Goal: Transaction & Acquisition: Purchase product/service

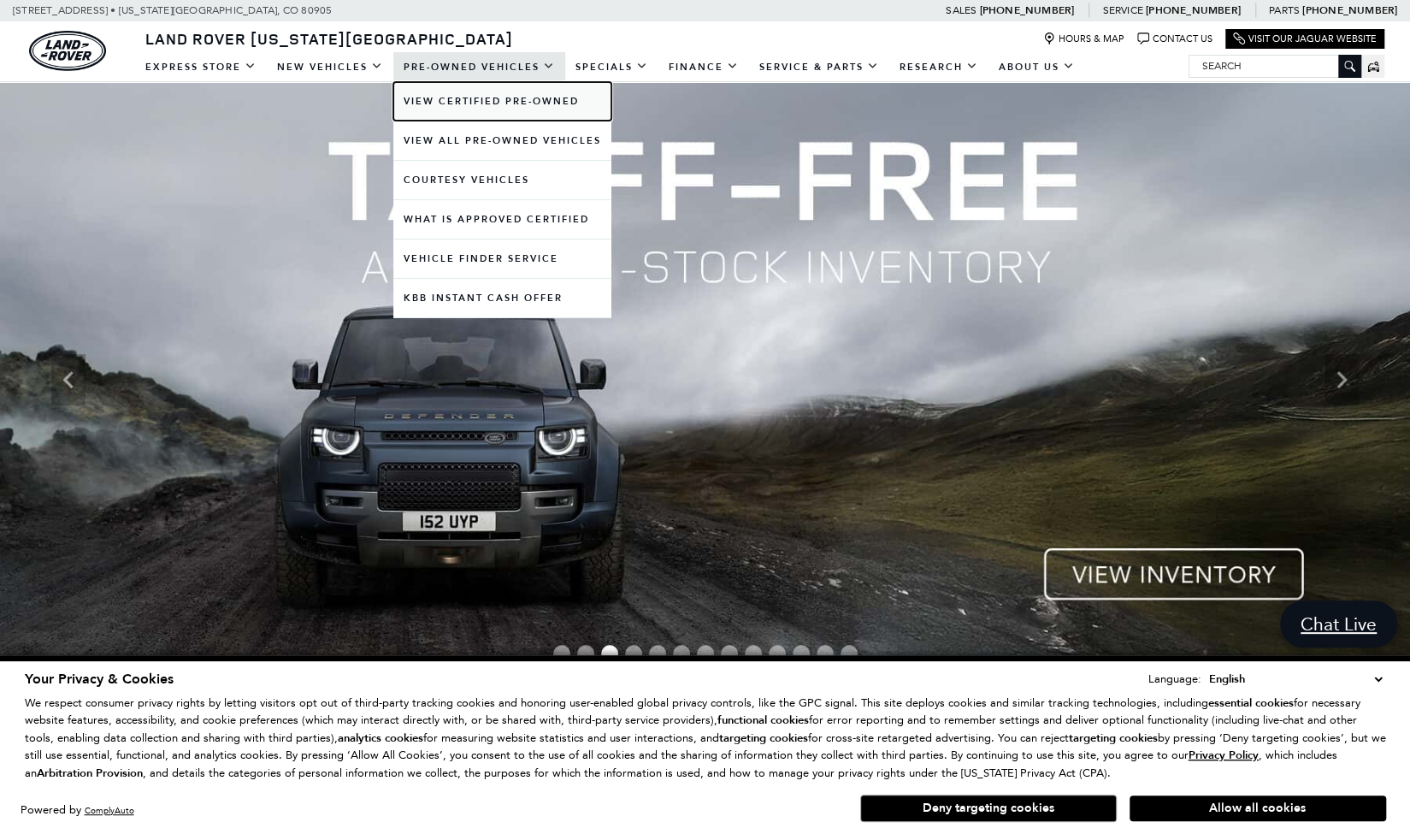
click at [455, 98] on link "View Certified Pre-Owned" at bounding box center [502, 101] width 218 height 38
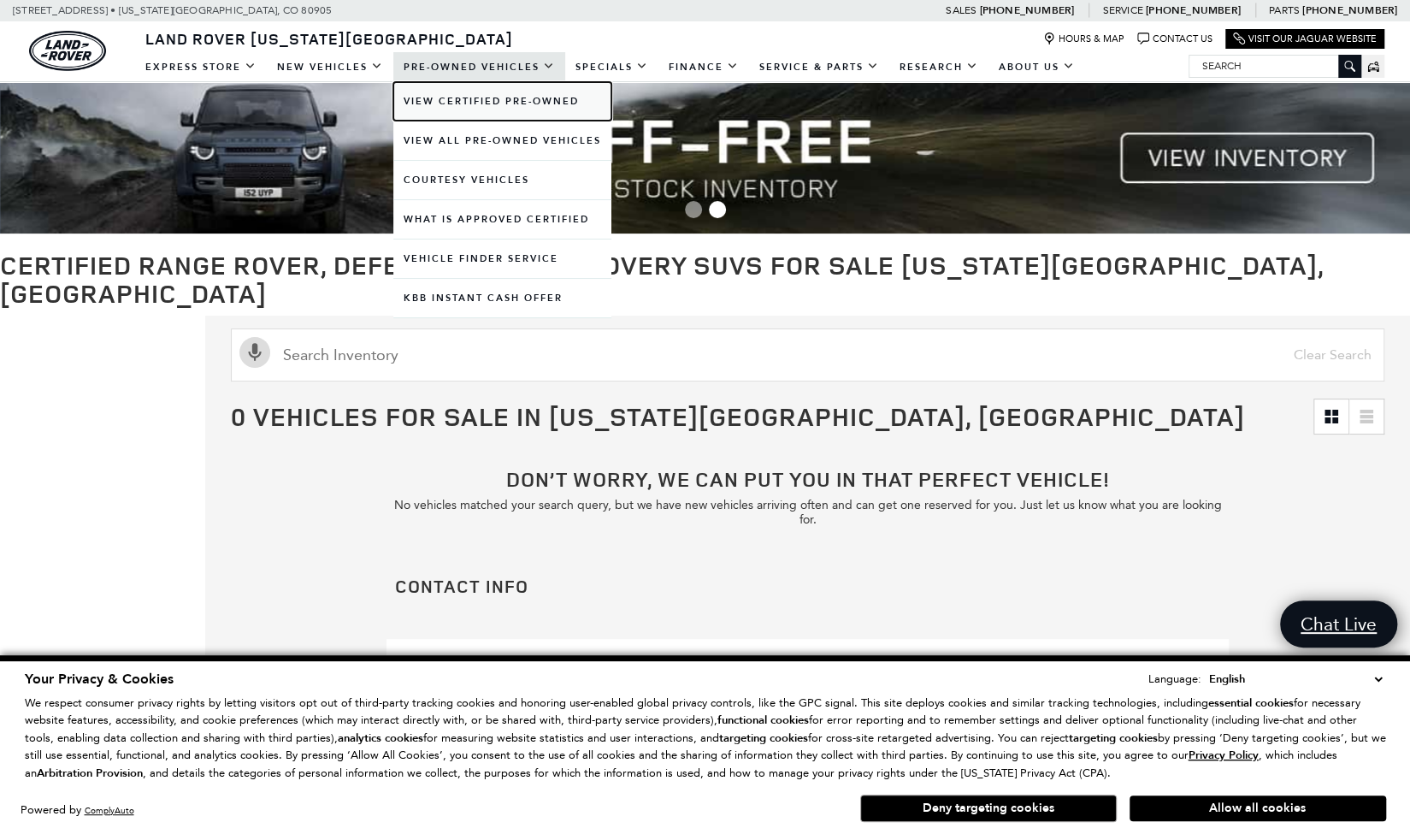
click at [498, 103] on link "View Certified Pre-Owned" at bounding box center [502, 101] width 218 height 38
click at [527, 134] on link "View All Pre-Owned Vehicles" at bounding box center [502, 140] width 218 height 38
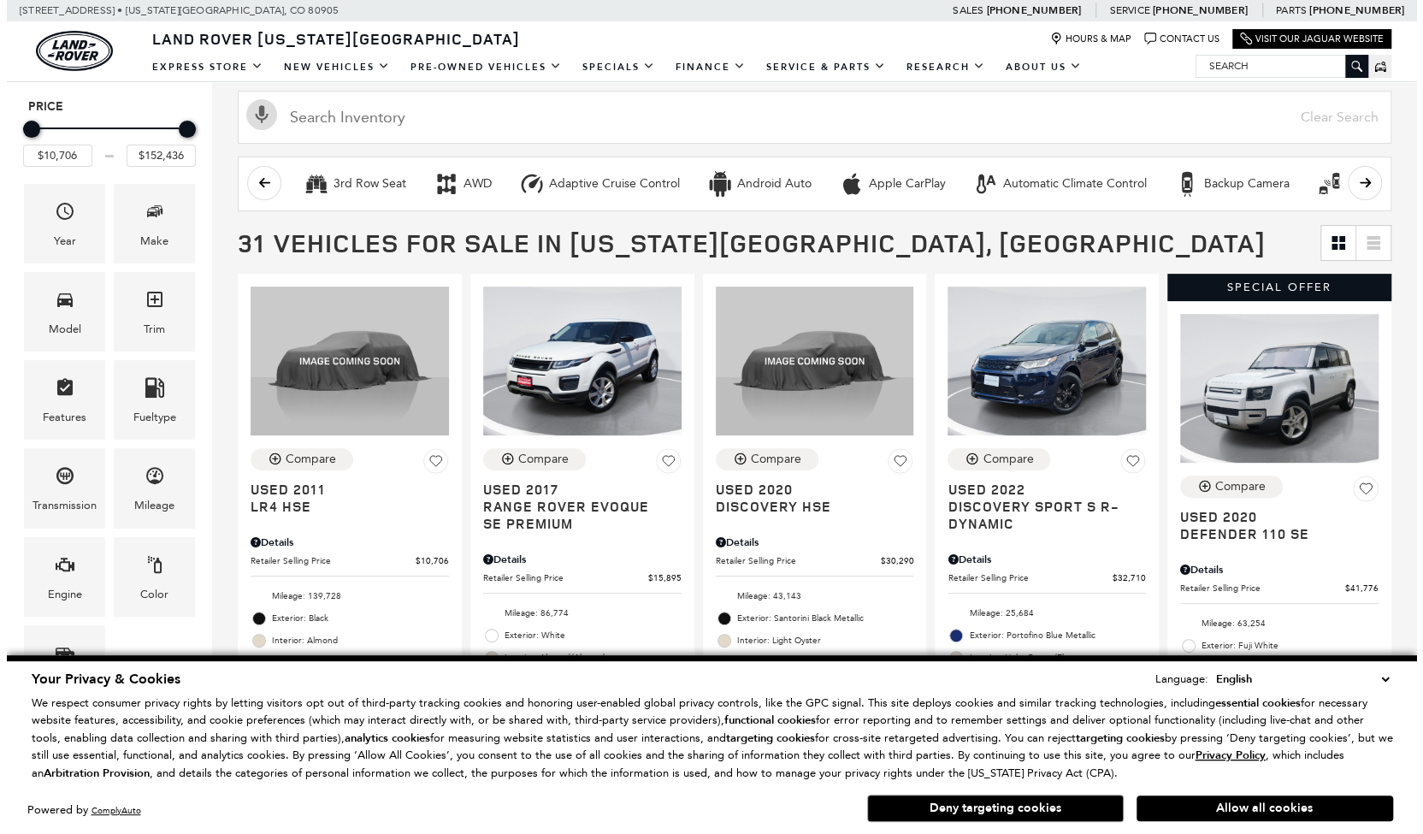
scroll to position [227, 0]
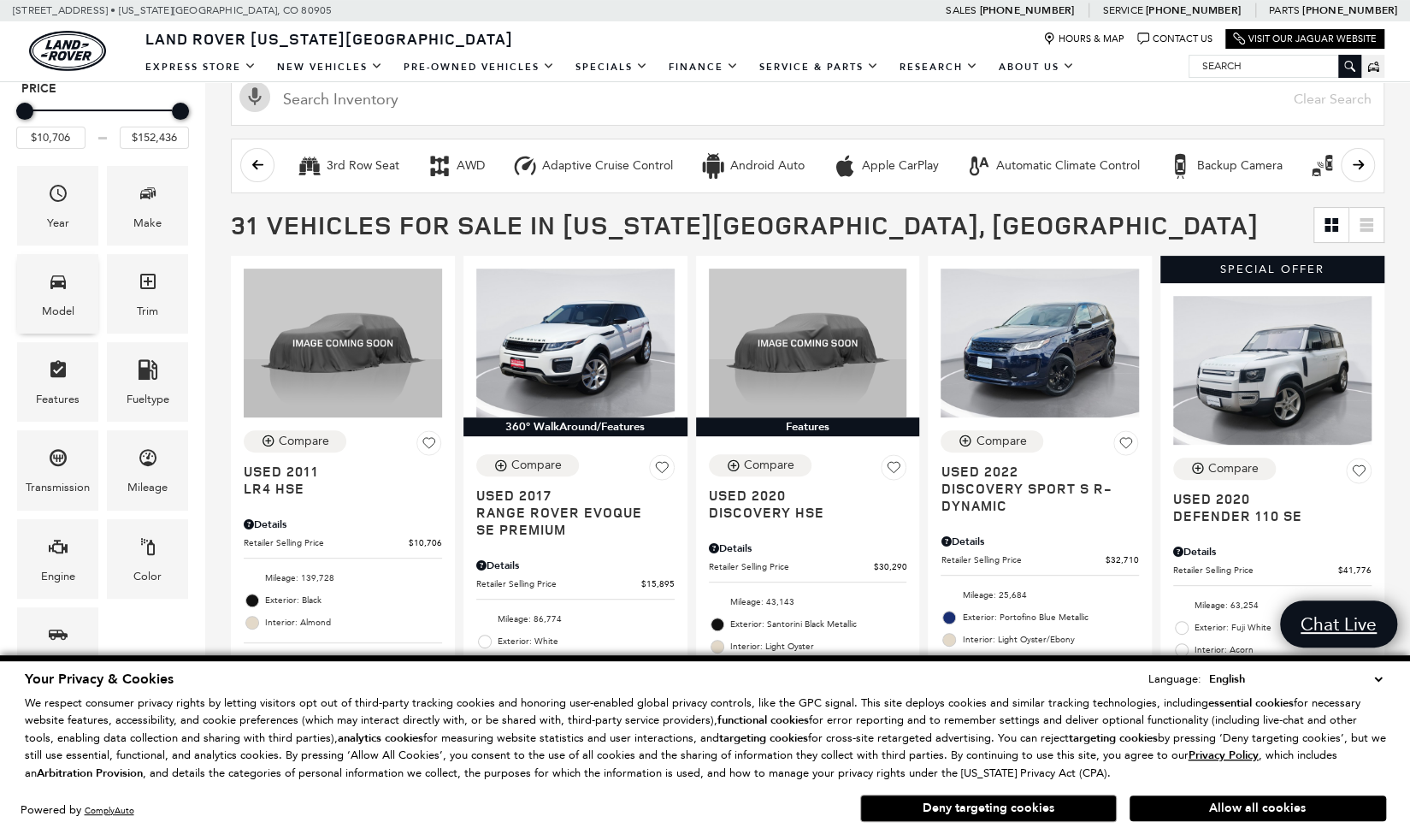
click at [72, 304] on div "Model" at bounding box center [58, 311] width 32 height 19
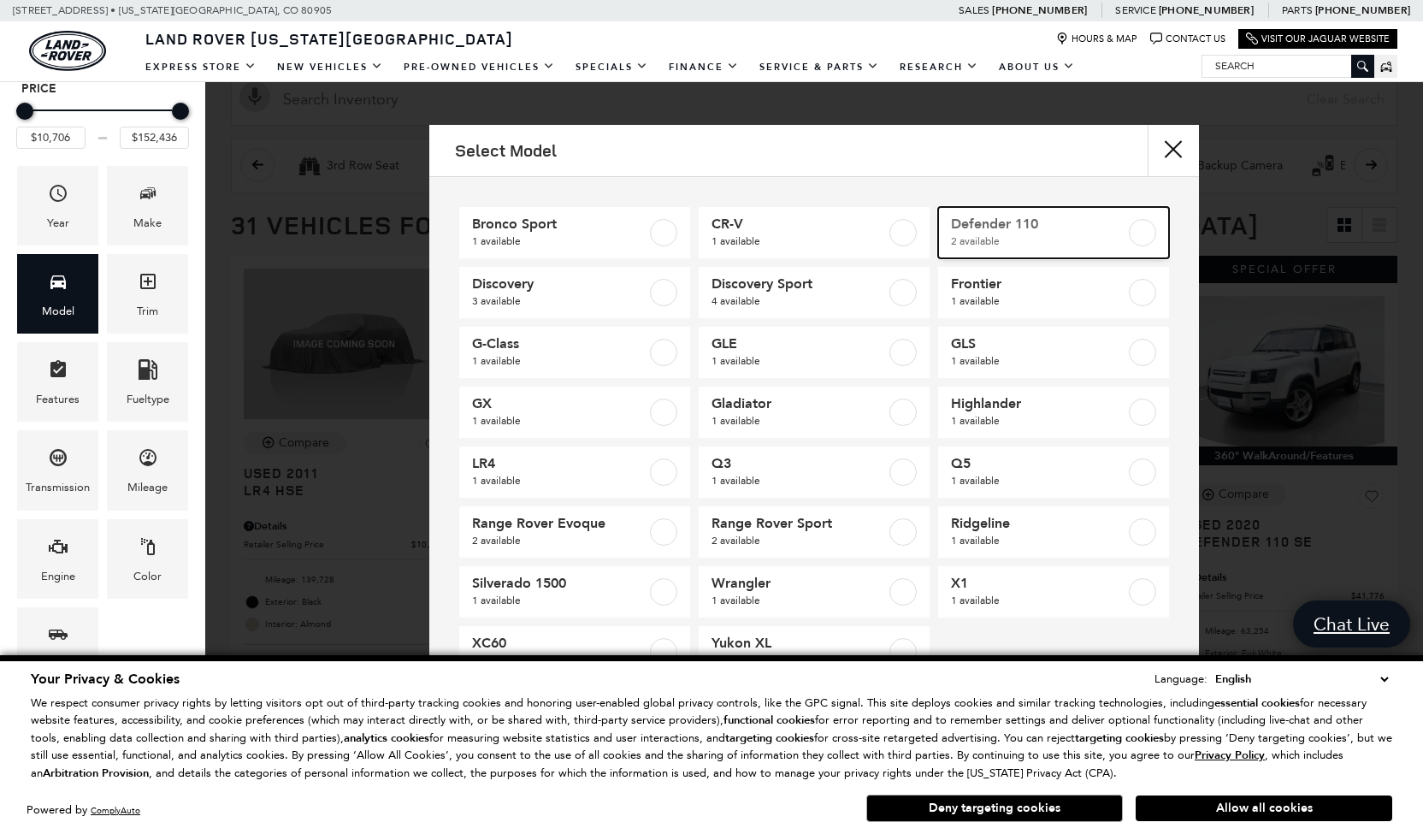
click at [1129, 232] on label at bounding box center [1142, 232] width 27 height 27
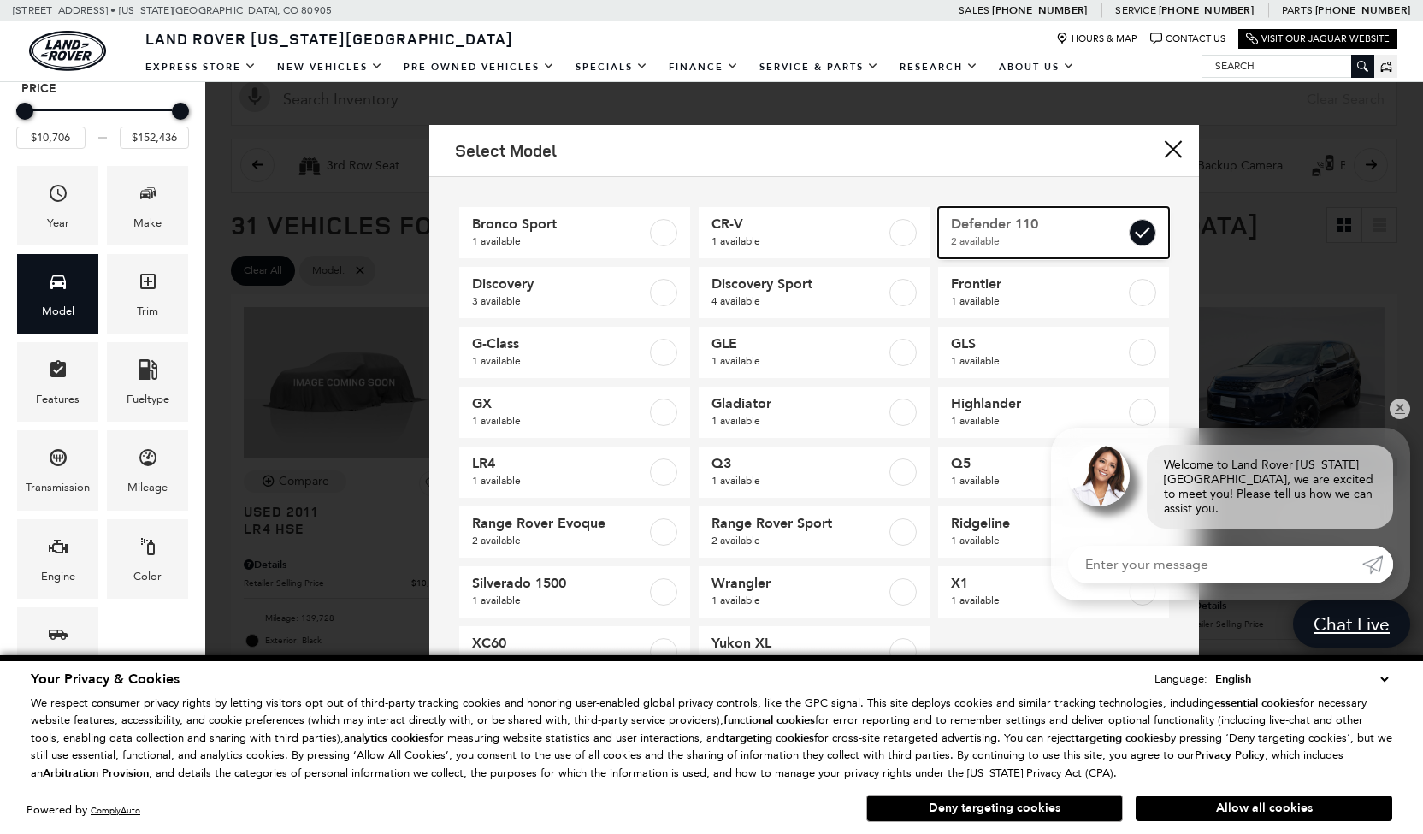
type input "$41,776"
type input "$58,835"
checkbox input "true"
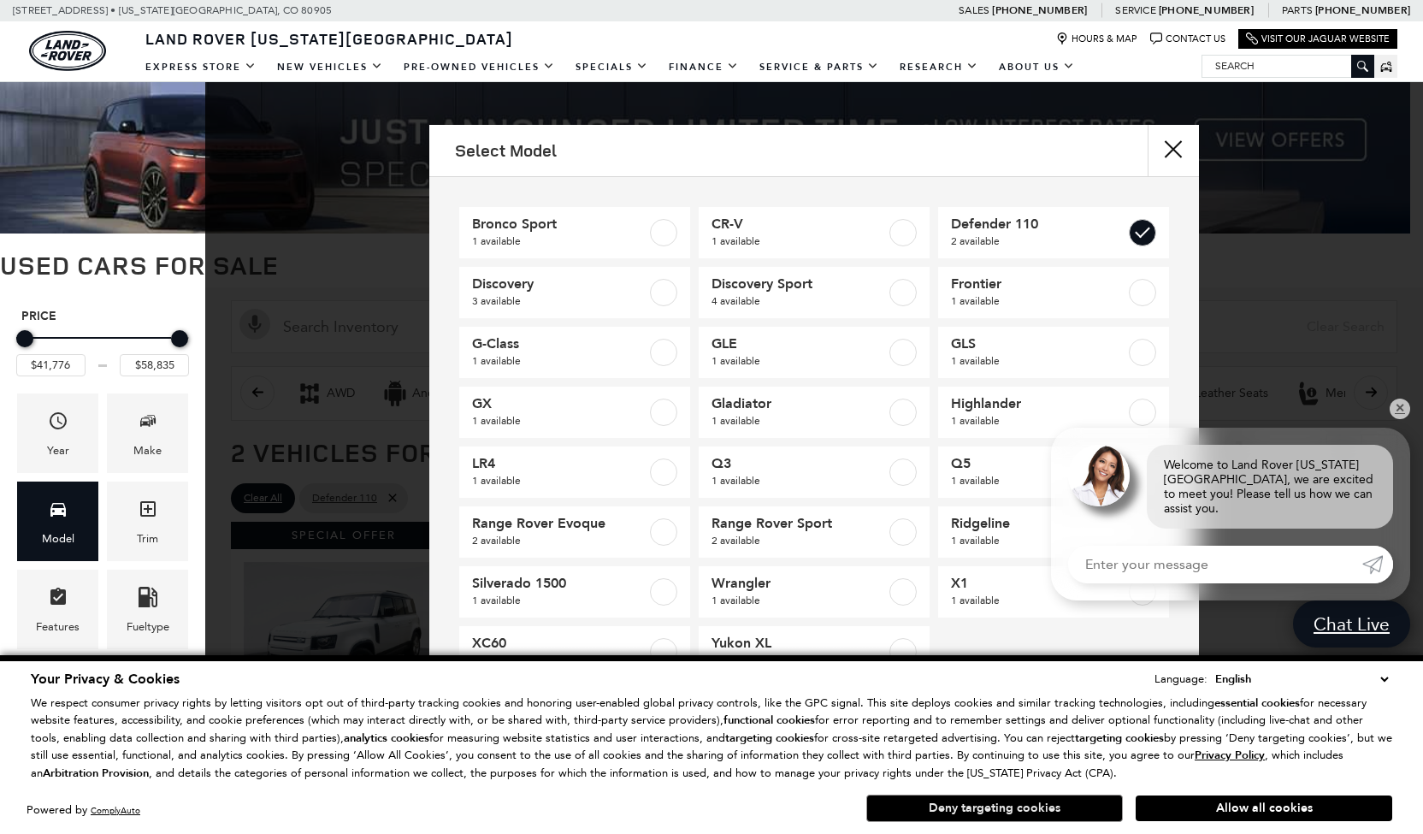
click at [1017, 808] on button "Deny targeting cookies" at bounding box center [994, 807] width 257 height 27
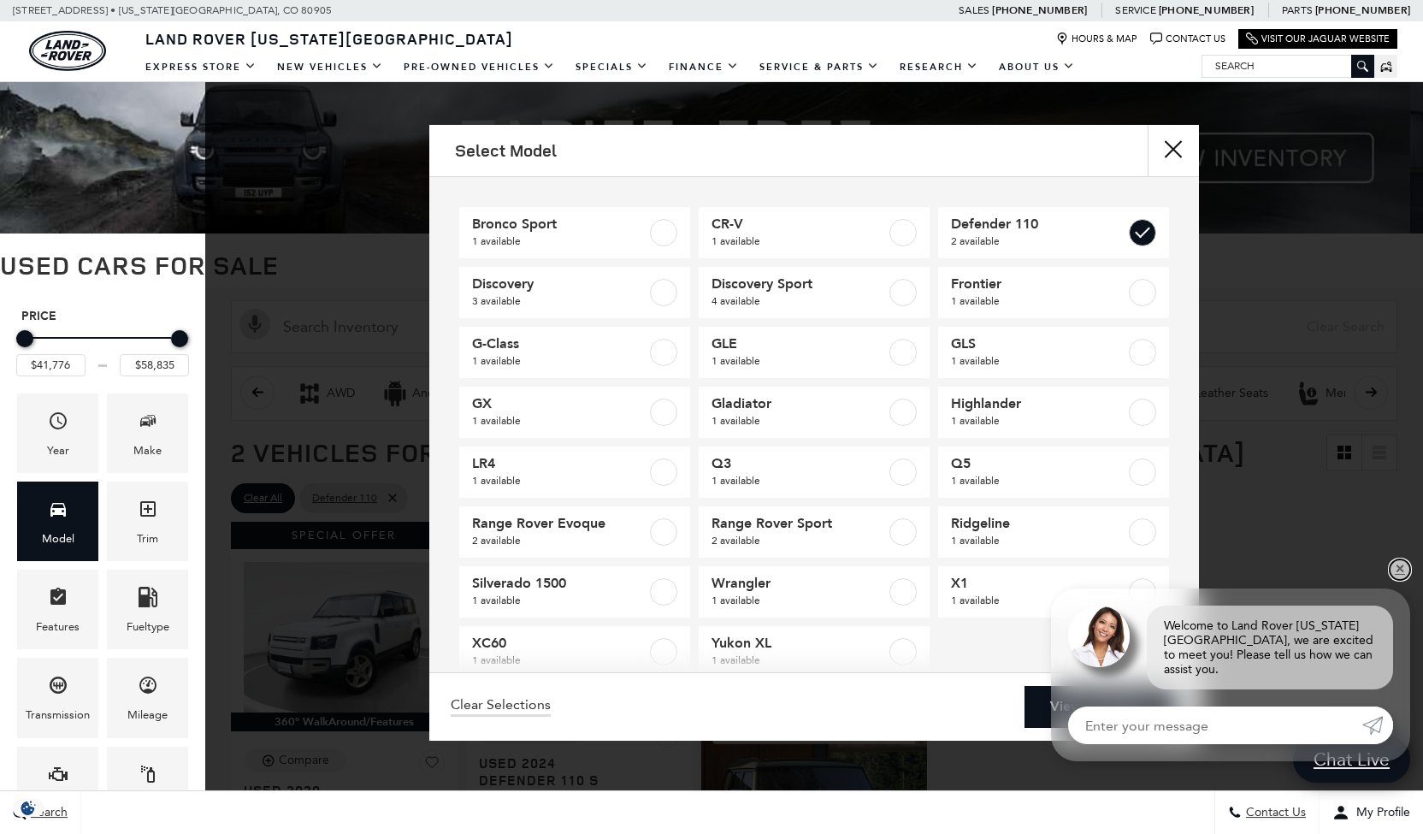
click at [1396, 580] on link "✕" at bounding box center [1399, 569] width 21 height 21
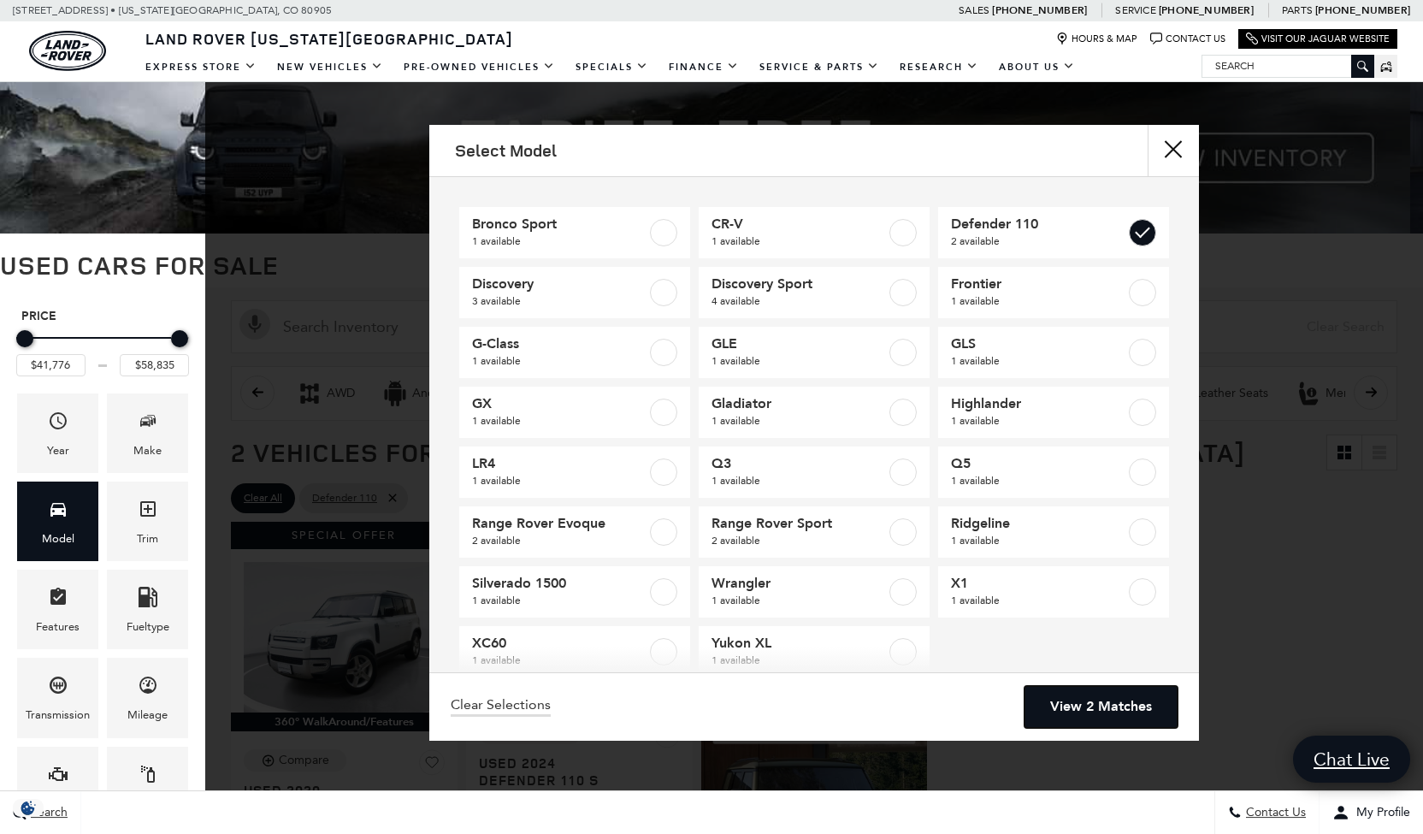
click at [1127, 716] on link "View 2 Matches" at bounding box center [1100, 707] width 153 height 42
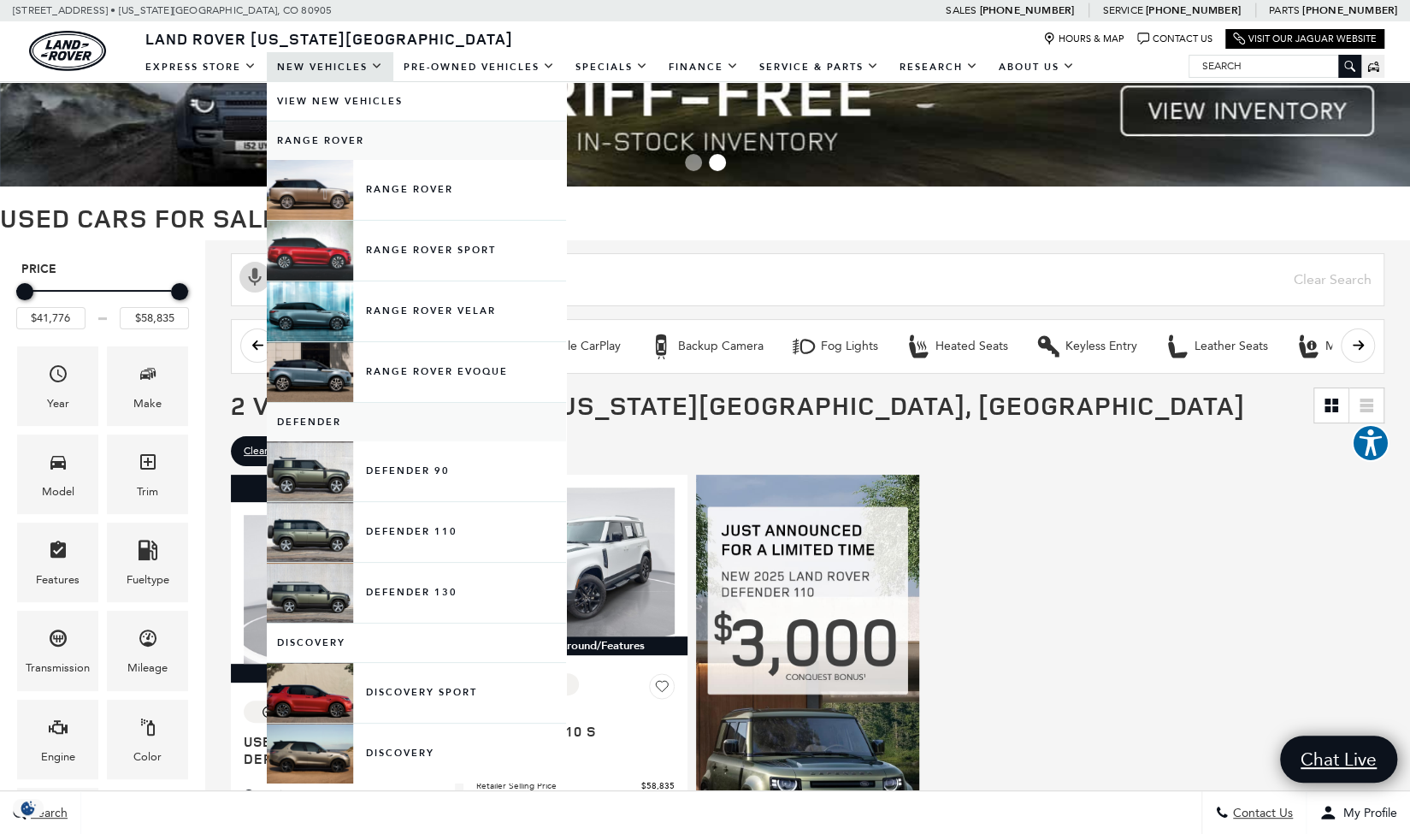
scroll to position [45, 0]
